Goal: Task Accomplishment & Management: Use online tool/utility

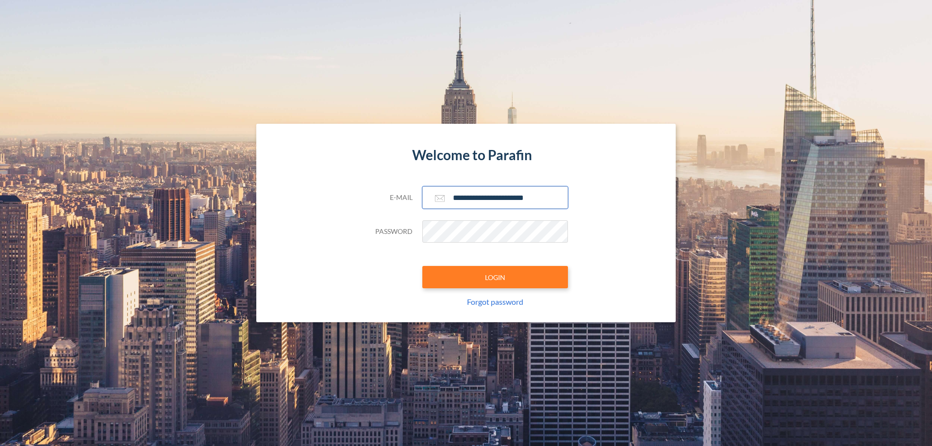
type input "**********"
click at [495, 277] on button "LOGIN" at bounding box center [495, 277] width 146 height 22
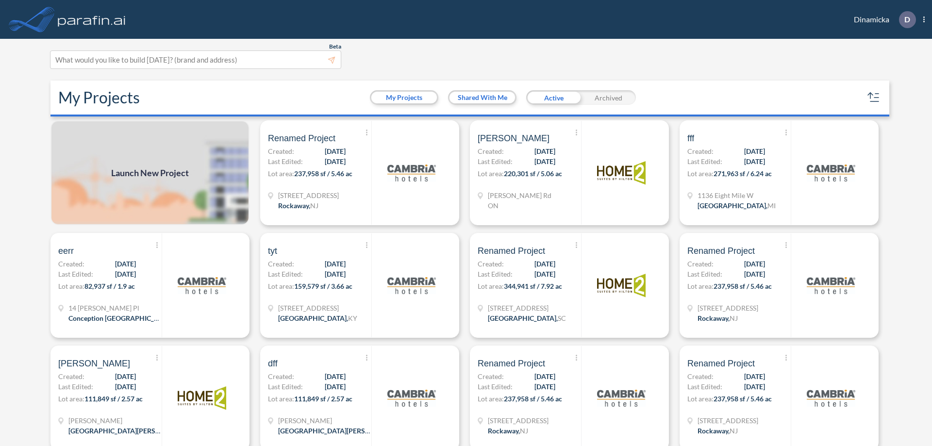
scroll to position [2, 0]
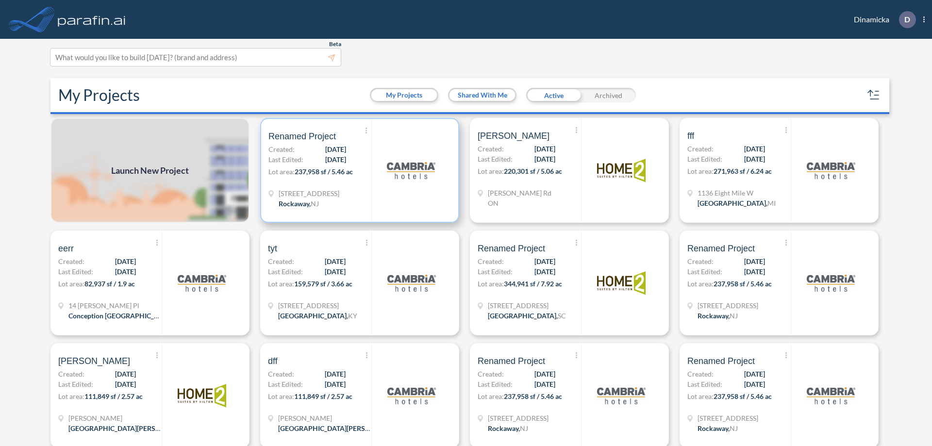
click at [358, 170] on p "Lot area: 237,958 sf / 5.46 ac" at bounding box center [319, 174] width 103 height 14
